Goal: Find specific page/section: Find specific page/section

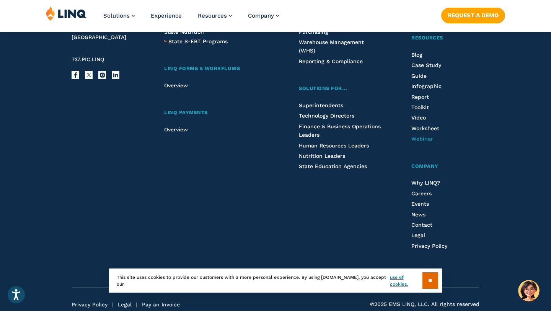
scroll to position [2026, 0]
click at [431, 190] on span "Careers" at bounding box center [421, 193] width 20 height 6
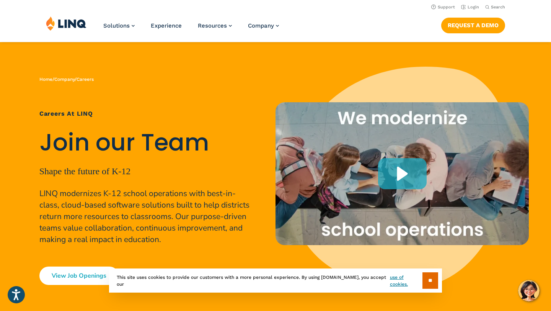
click at [80, 275] on link "View Job Openings" at bounding box center [78, 275] width 79 height 18
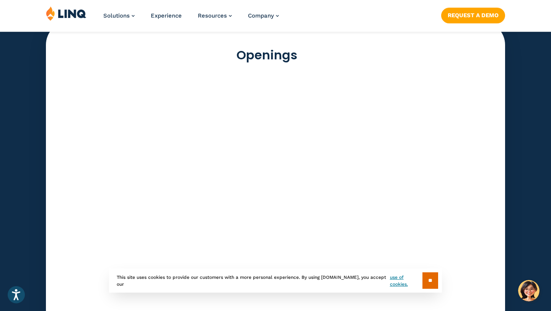
scroll to position [2179, 0]
click at [432, 279] on input "**" at bounding box center [430, 280] width 16 height 16
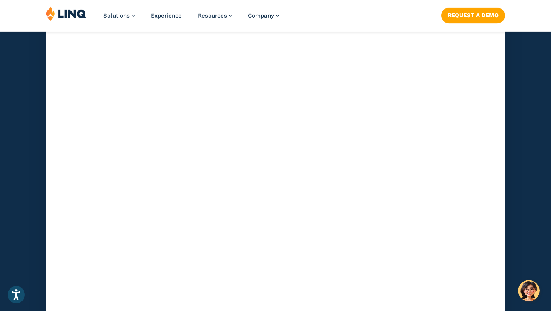
scroll to position [2218, 0]
